Goal: Task Accomplishment & Management: Manage account settings

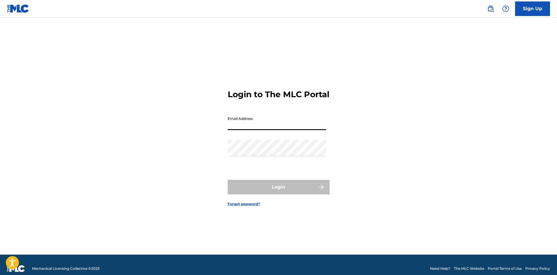
click at [294, 130] on input "Email Address" at bounding box center [277, 122] width 98 height 17
type input "[EMAIL_ADDRESS][DOMAIN_NAME]"
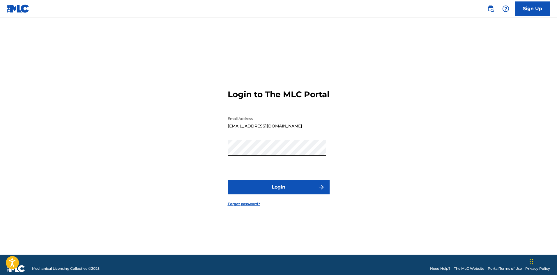
click at [286, 189] on button "Login" at bounding box center [279, 187] width 102 height 15
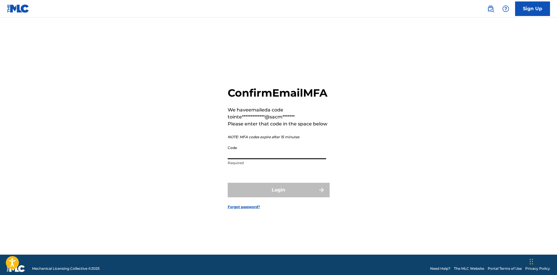
click at [291, 159] on input "Code" at bounding box center [277, 151] width 98 height 17
click at [254, 159] on input "Code" at bounding box center [277, 151] width 98 height 17
paste input "124484"
type input "124484"
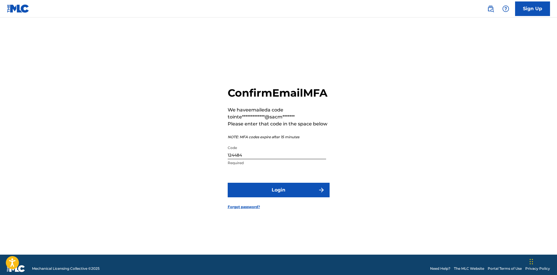
click at [287, 197] on button "Login" at bounding box center [279, 190] width 102 height 15
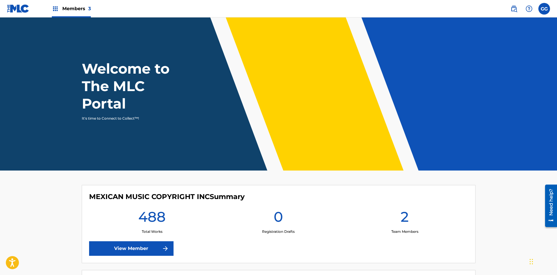
click at [54, 10] on img at bounding box center [55, 8] width 7 height 7
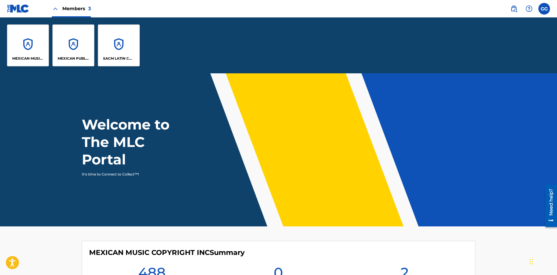
click at [33, 49] on div "MEXICAN MUSIC COPYRIGHT INC" at bounding box center [28, 45] width 42 height 42
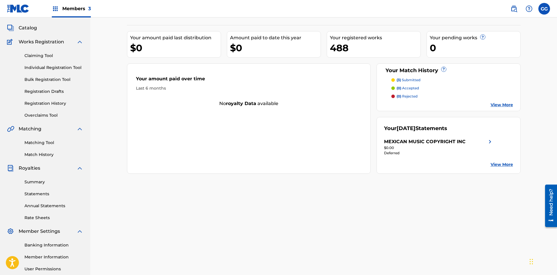
scroll to position [58, 0]
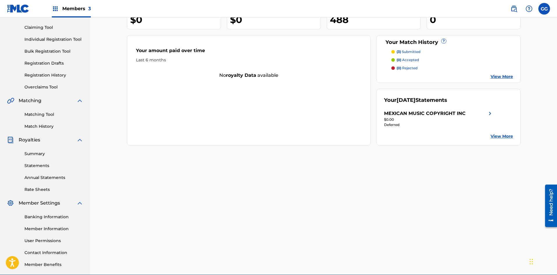
click at [35, 217] on link "Banking Information" at bounding box center [53, 217] width 59 height 6
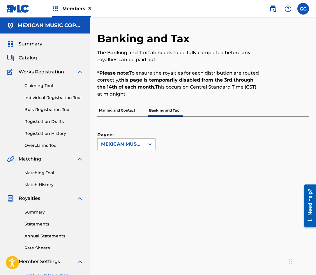
click at [218, 90] on p "*Please note: To ensure the royalties for each distribution are routed correctl…" at bounding box center [178, 84] width 163 height 28
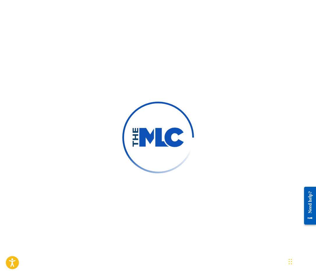
scroll to position [116, 0]
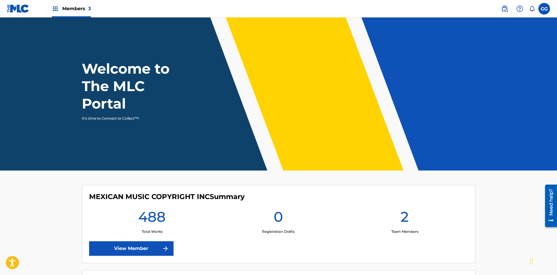
click at [56, 10] on img at bounding box center [55, 8] width 7 height 7
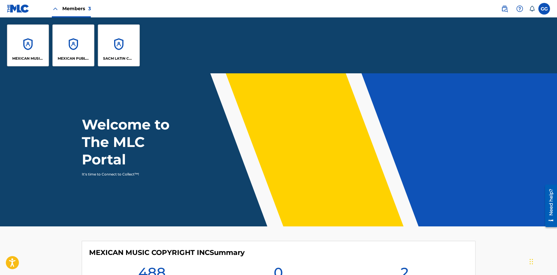
click at [34, 46] on div "MEXICAN MUSIC COPYRIGHT INC" at bounding box center [28, 45] width 42 height 42
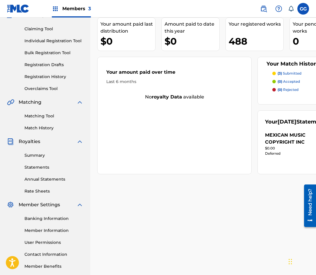
scroll to position [86, 0]
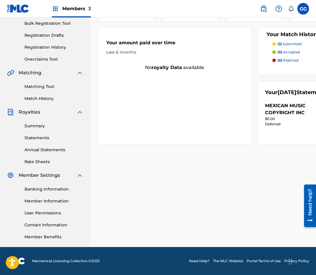
click at [48, 189] on link "Banking Information" at bounding box center [53, 189] width 59 height 6
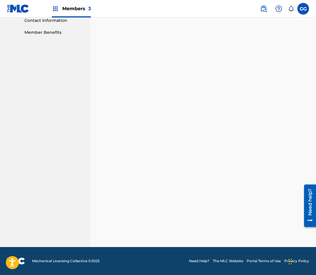
scroll to position [152, 0]
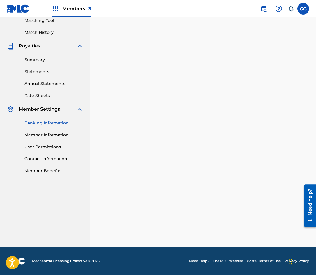
click at [301, 158] on div "Payee: MEXICAN MUSIC COPYRIGHT INC" at bounding box center [203, 105] width 212 height 282
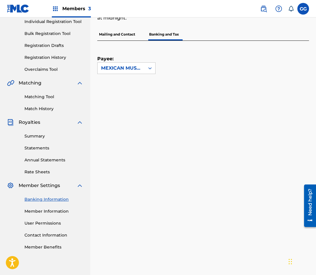
scroll to position [73, 0]
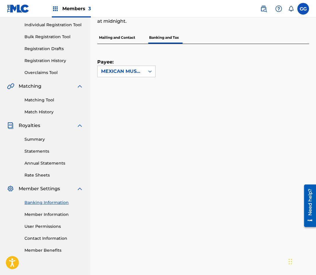
drag, startPoint x: 203, startPoint y: 75, endPoint x: 181, endPoint y: 91, distance: 27.8
click at [204, 75] on div "Payee: MEXICAN MUSIC COPYRIGHT INC" at bounding box center [196, 60] width 198 height 33
click at [51, 203] on link "Banking Information" at bounding box center [53, 202] width 59 height 6
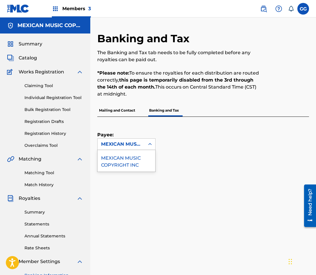
click at [116, 143] on div "MEXICAN MUSIC COPYRIGHT INC" at bounding box center [121, 144] width 40 height 7
click at [123, 165] on div "MEXICAN MUSIC COPYRIGHT INC" at bounding box center [127, 161] width 58 height 22
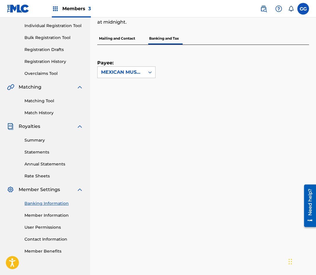
scroll to position [87, 0]
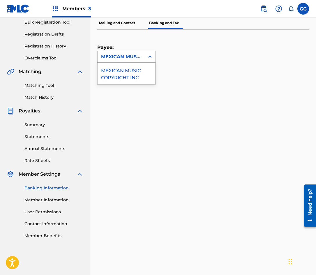
click at [114, 59] on div "MEXICAN MUSIC COPYRIGHT INC" at bounding box center [121, 56] width 40 height 7
click at [119, 69] on div "MEXICAN MUSIC COPYRIGHT INC" at bounding box center [127, 74] width 58 height 22
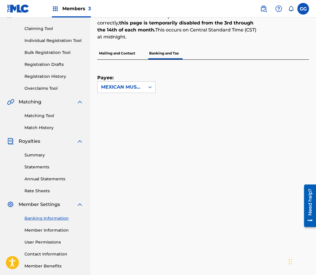
scroll to position [57, 0]
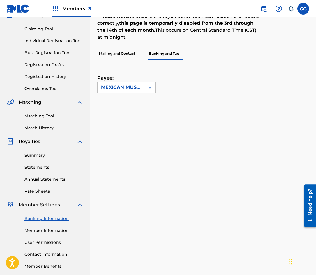
click at [132, 82] on div "MEXICAN MUSIC COPYRIGHT INC" at bounding box center [121, 87] width 47 height 11
click at [129, 109] on div "MEXICAN MUSIC COPYRIGHT INC" at bounding box center [127, 104] width 58 height 22
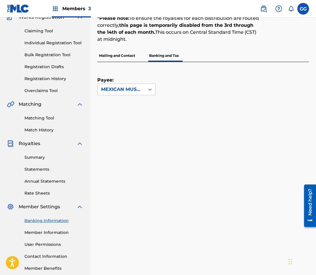
scroll to position [0, 0]
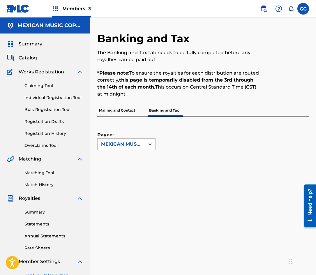
click at [55, 11] on img at bounding box center [55, 8] width 7 height 7
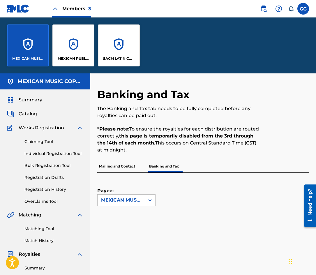
click at [72, 42] on div "MEXICAN PUBLISHING" at bounding box center [73, 45] width 42 height 42
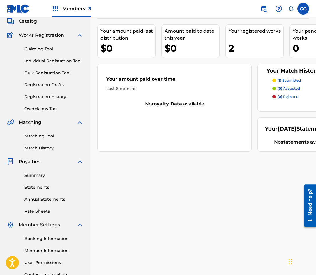
scroll to position [86, 0]
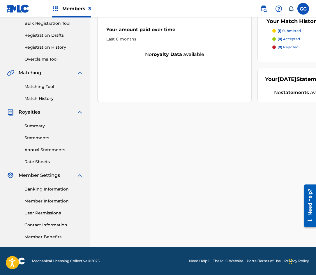
click at [31, 188] on link "Banking Information" at bounding box center [53, 189] width 59 height 6
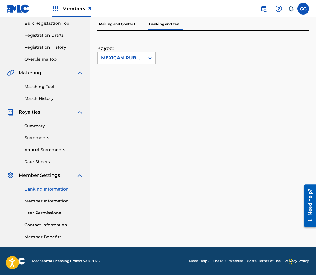
scroll to position [86, 0]
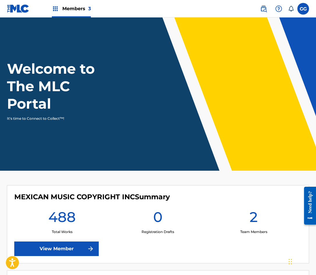
click at [58, 8] on img at bounding box center [55, 8] width 7 height 7
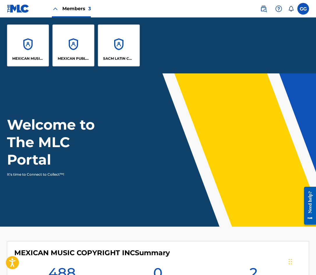
click at [79, 56] on div "MEXICAN PUBLISHING" at bounding box center [73, 45] width 42 height 42
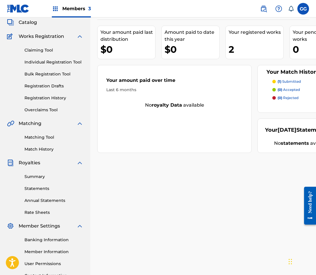
scroll to position [86, 0]
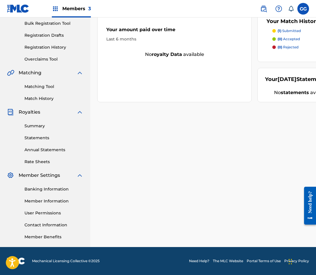
click at [46, 188] on link "Banking Information" at bounding box center [53, 189] width 59 height 6
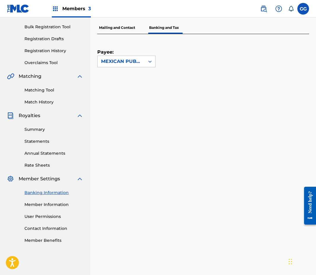
scroll to position [63, 0]
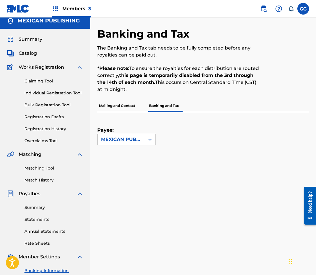
click at [53, 9] on img at bounding box center [55, 8] width 7 height 7
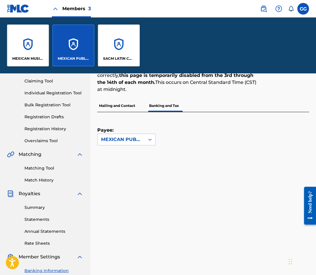
click at [119, 47] on div "SACM LATIN COPYRIGHT INC" at bounding box center [119, 45] width 42 height 42
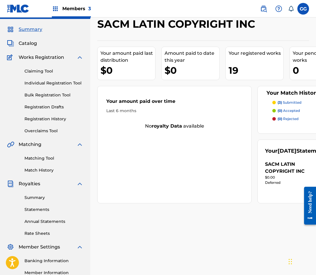
scroll to position [86, 0]
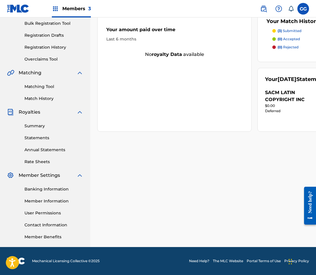
click at [47, 187] on link "Banking Information" at bounding box center [53, 189] width 59 height 6
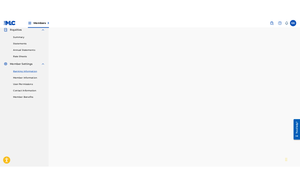
scroll to position [172, 0]
